Goal: Task Accomplishment & Management: Manage account settings

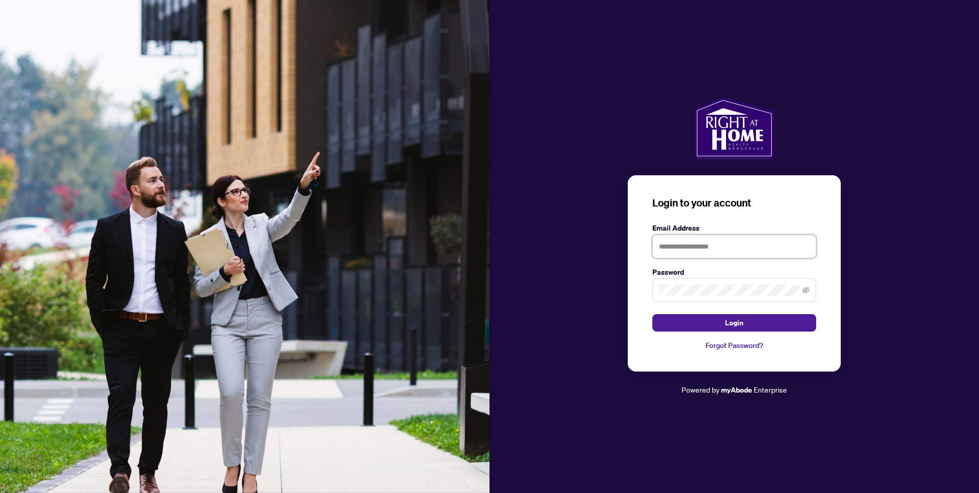
click at [695, 245] on input "text" at bounding box center [735, 247] width 164 height 24
type input "**********"
click at [716, 323] on button "Login" at bounding box center [735, 322] width 164 height 17
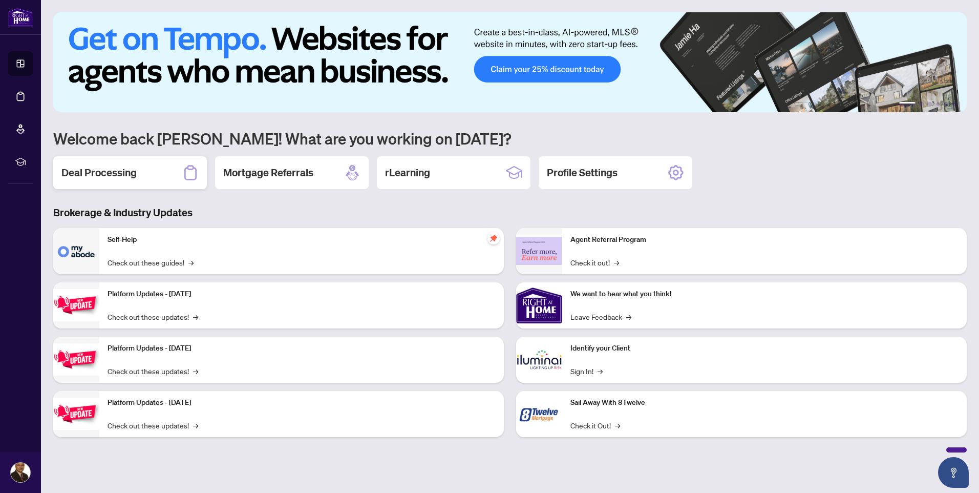
click at [120, 172] on h2 "Deal Processing" at bounding box center [98, 172] width 75 height 14
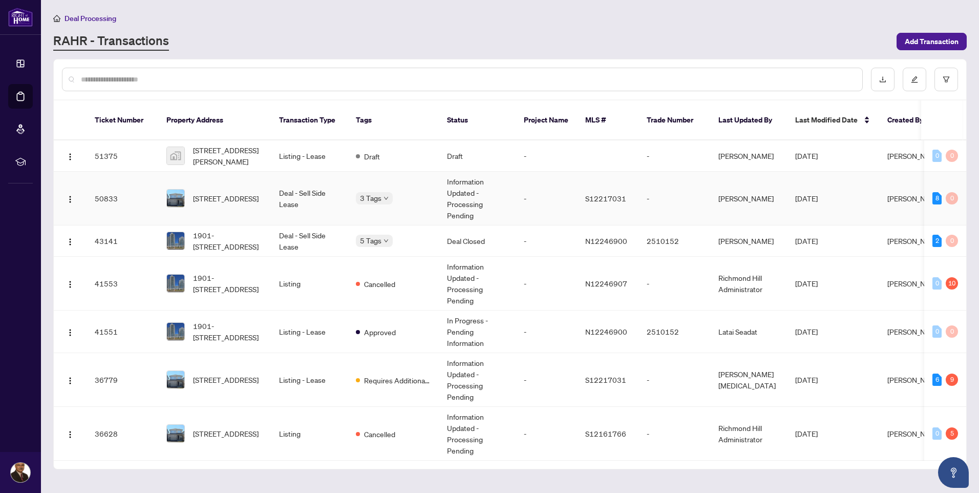
click at [312, 180] on td "Deal - Sell Side Lease" at bounding box center [309, 199] width 77 height 54
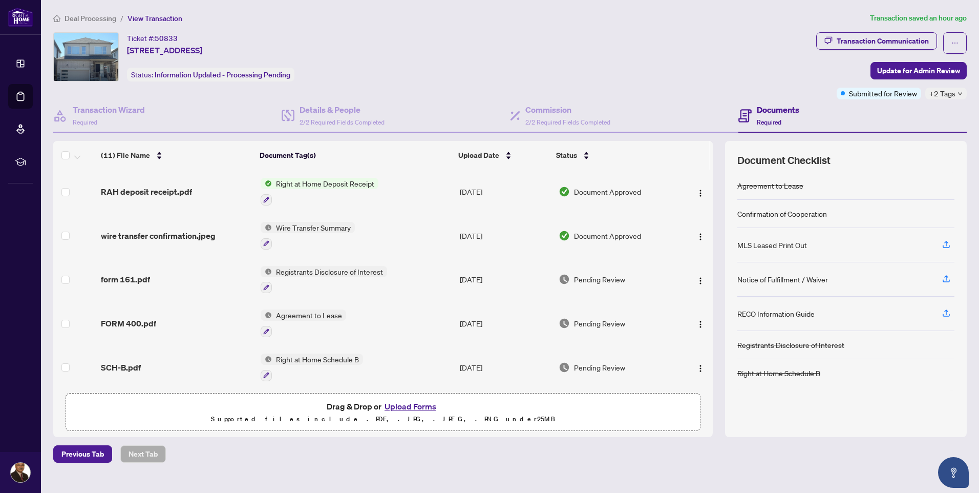
click at [318, 182] on span "Right at Home Deposit Receipt" at bounding box center [325, 183] width 107 height 11
click at [140, 188] on span "RAH deposit receipt.pdf" at bounding box center [146, 191] width 91 height 12
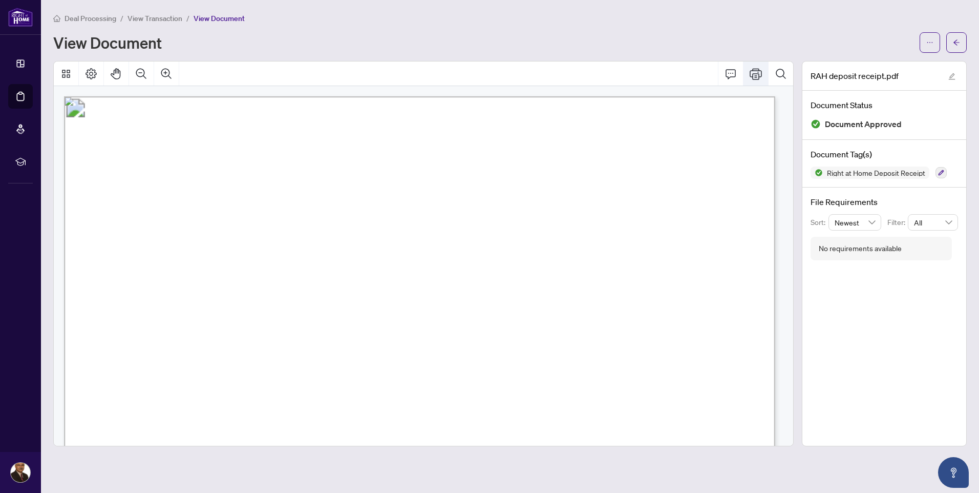
click at [754, 68] on icon "Print" at bounding box center [756, 73] width 12 height 11
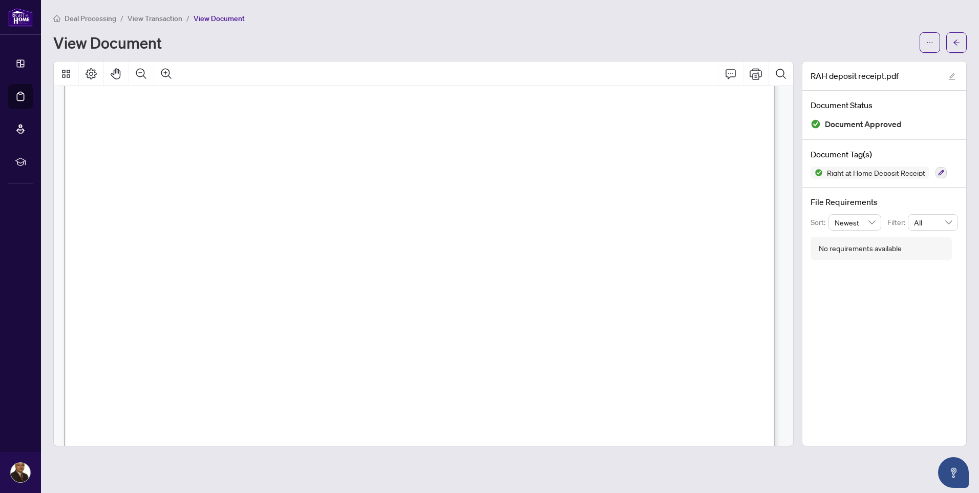
scroll to position [70, 0]
click at [61, 69] on icon "Thumbnails" at bounding box center [66, 74] width 12 height 12
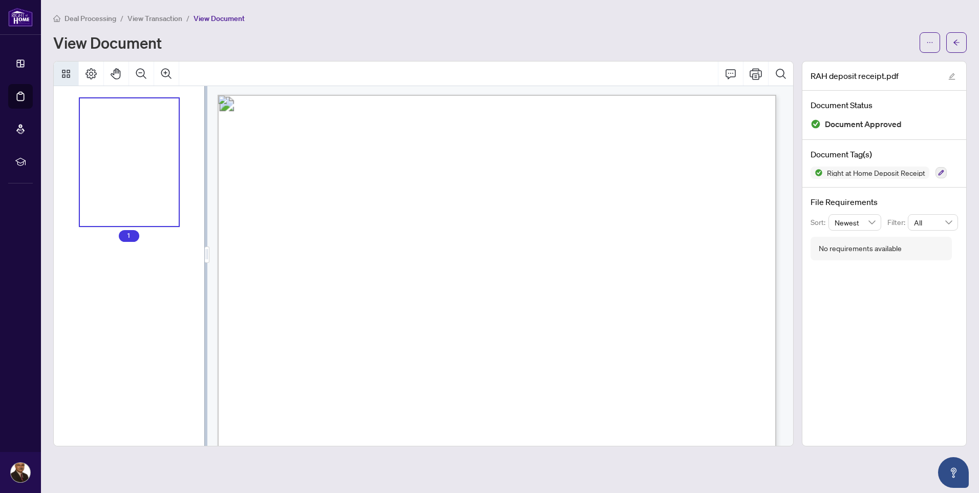
scroll to position [0, 0]
click at [727, 71] on icon "Comment" at bounding box center [731, 74] width 12 height 12
click at [755, 70] on icon "Print" at bounding box center [756, 73] width 12 height 11
